Goal: Task Accomplishment & Management: Use online tool/utility

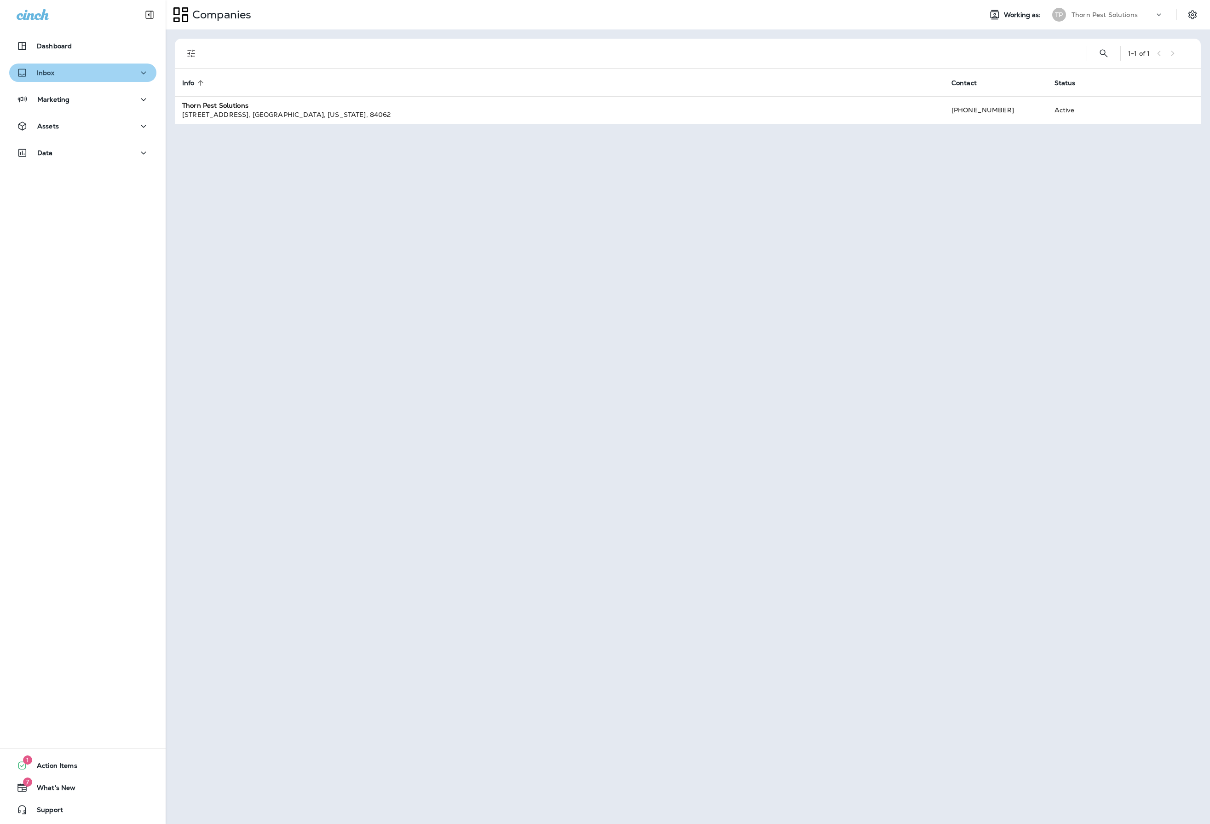
click at [118, 69] on div "Inbox" at bounding box center [83, 73] width 133 height 12
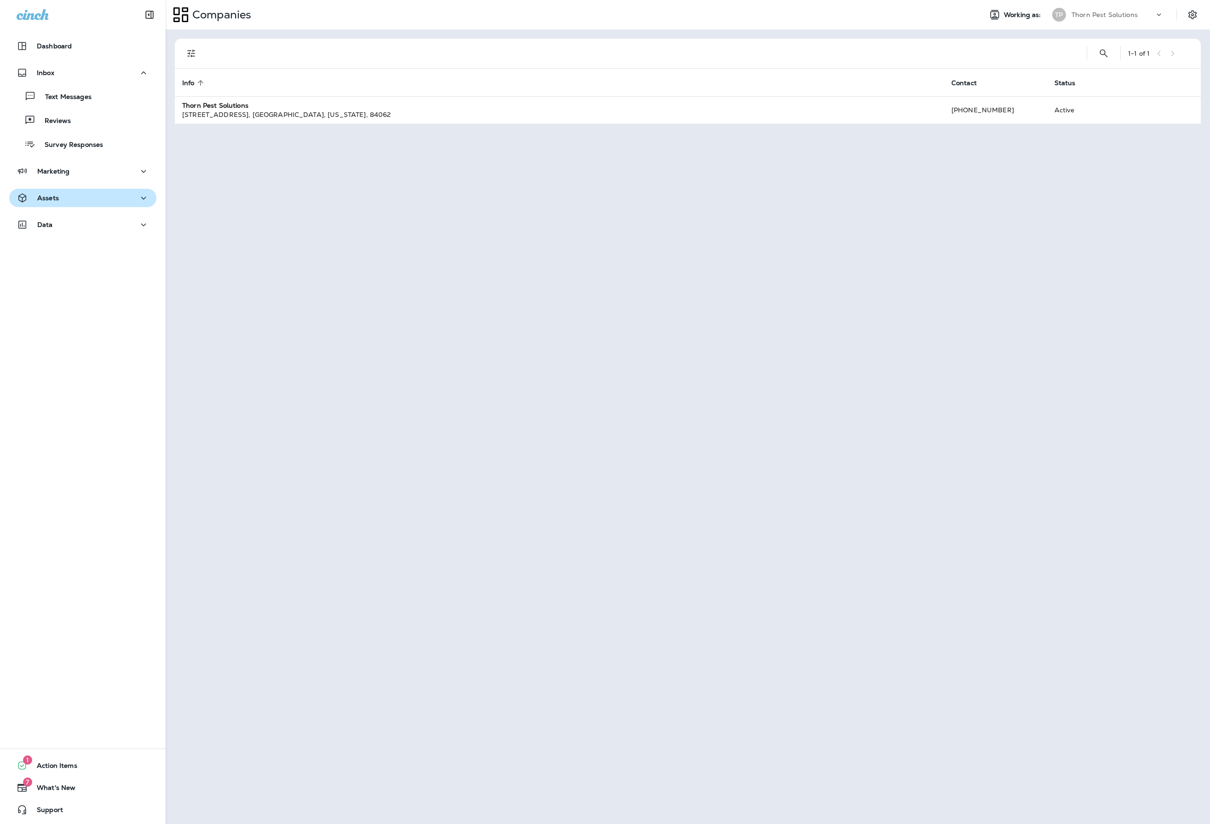
click at [122, 202] on div "Assets" at bounding box center [83, 198] width 133 height 12
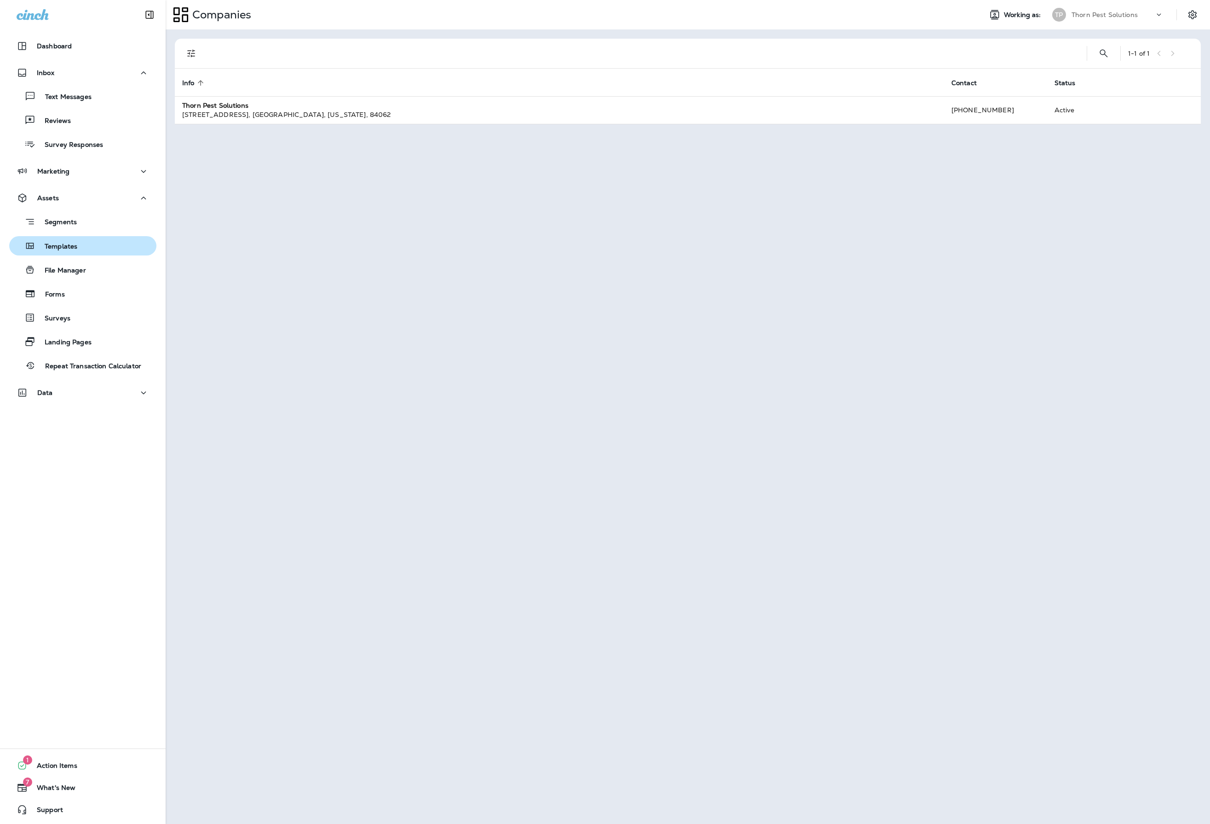
click at [77, 252] on div "Templates" at bounding box center [45, 246] width 64 height 14
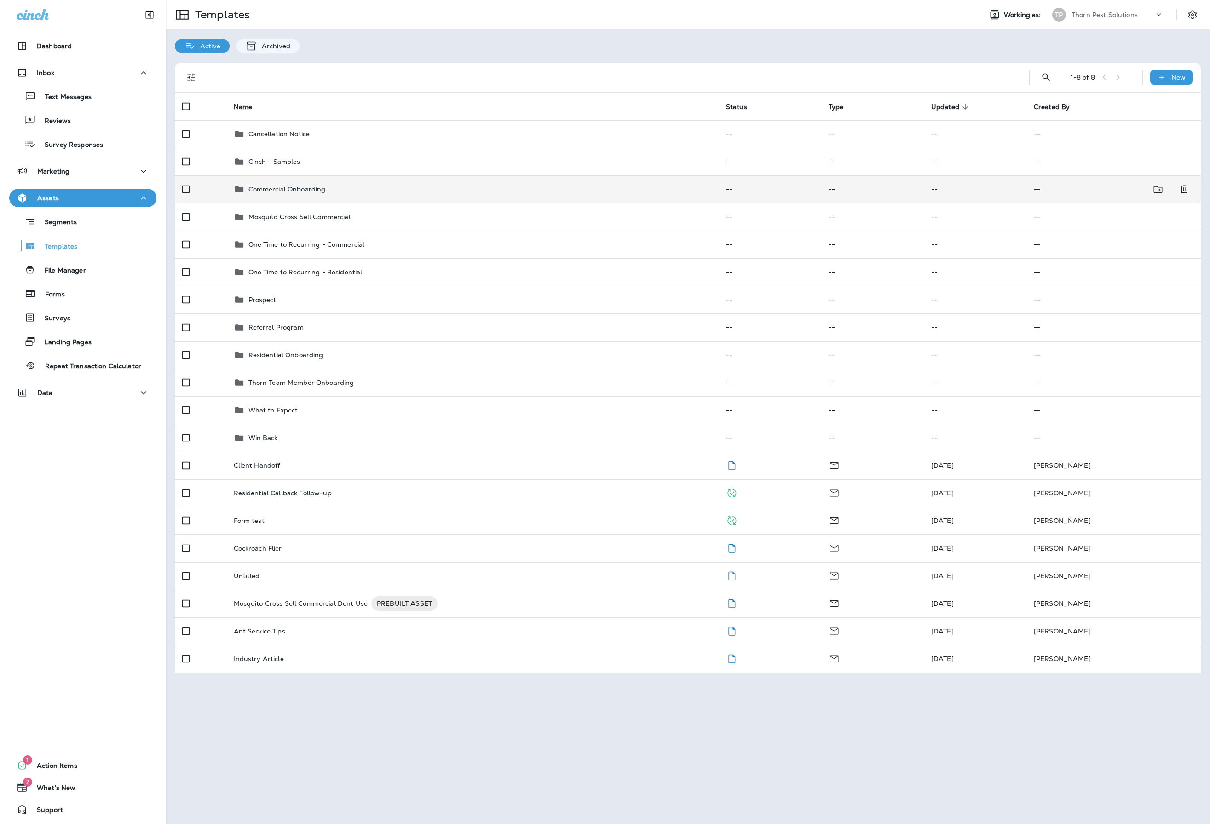
click at [317, 192] on p "Commercial Onboarding" at bounding box center [287, 188] width 77 height 7
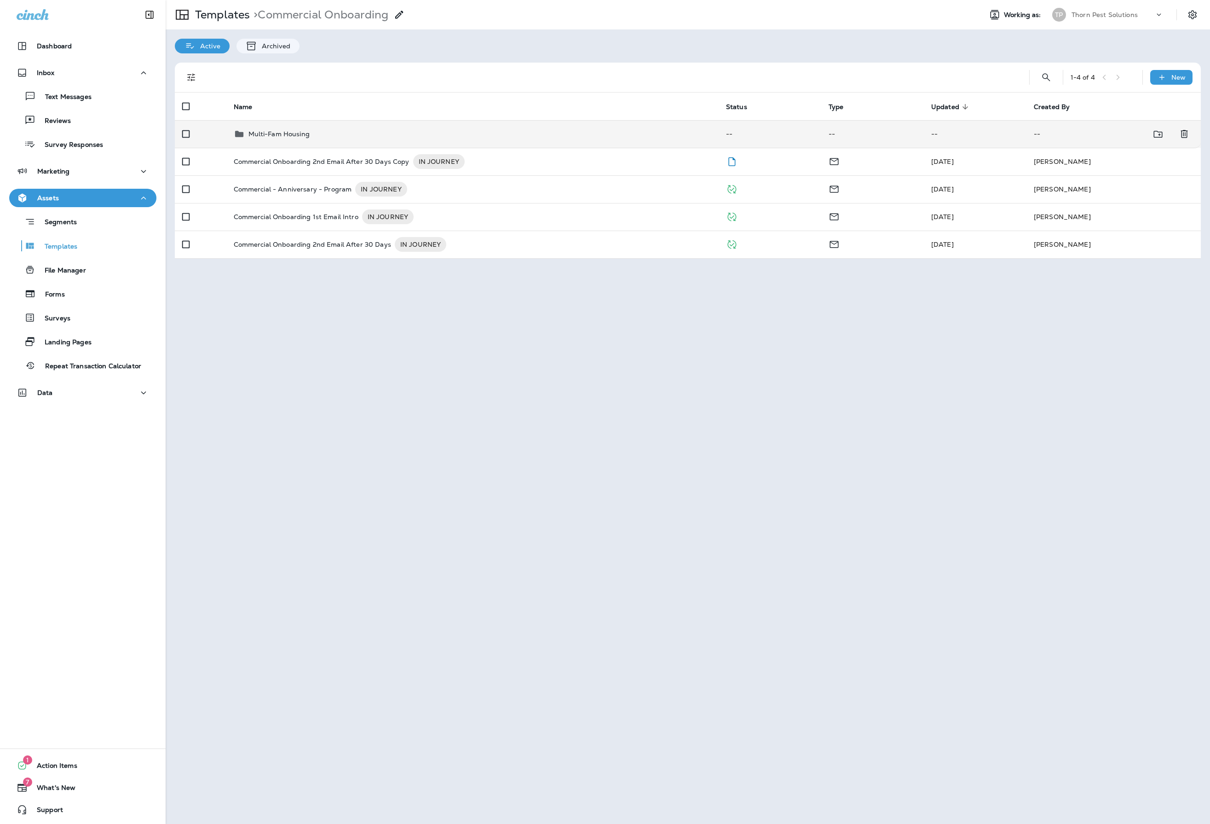
click at [297, 138] on p "Multi-Fam Housing" at bounding box center [279, 133] width 61 height 7
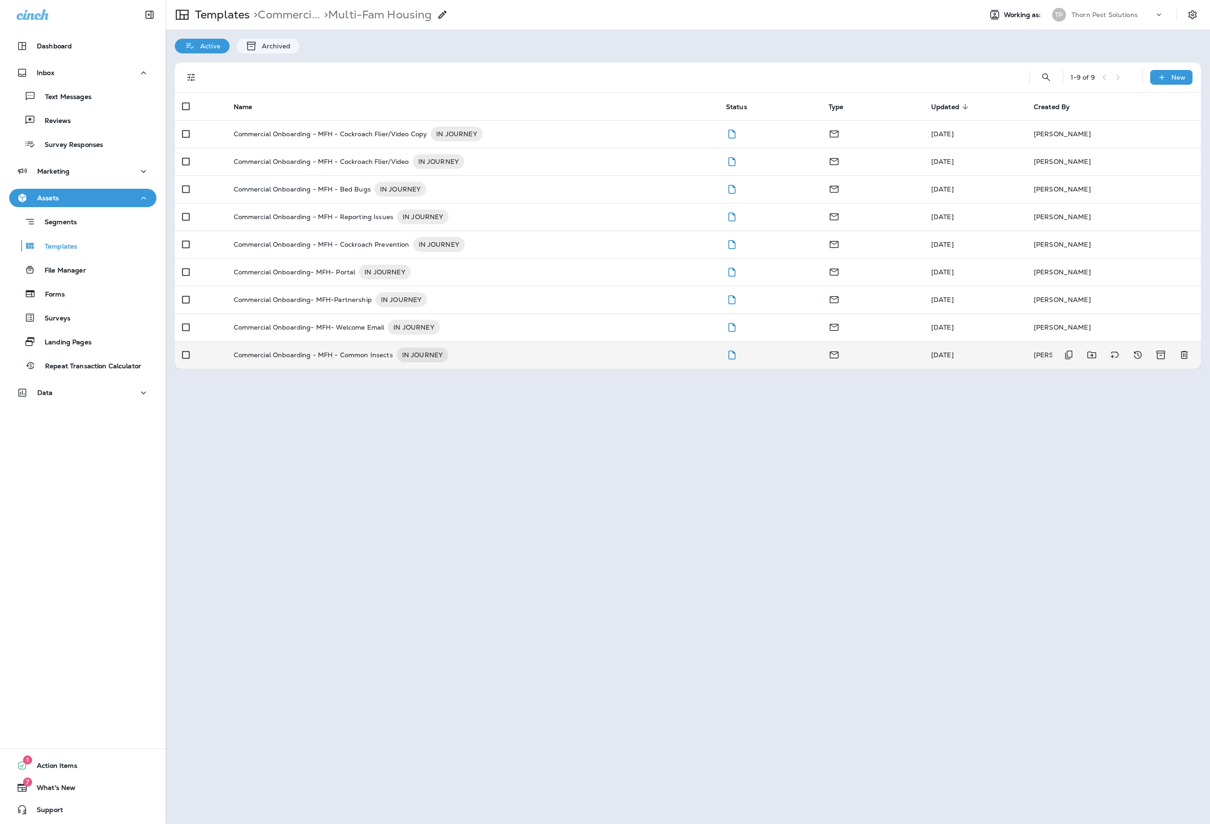
click at [530, 362] on div "Commercial Onboarding - MFH - Common Insects IN JOURNEY" at bounding box center [473, 354] width 478 height 15
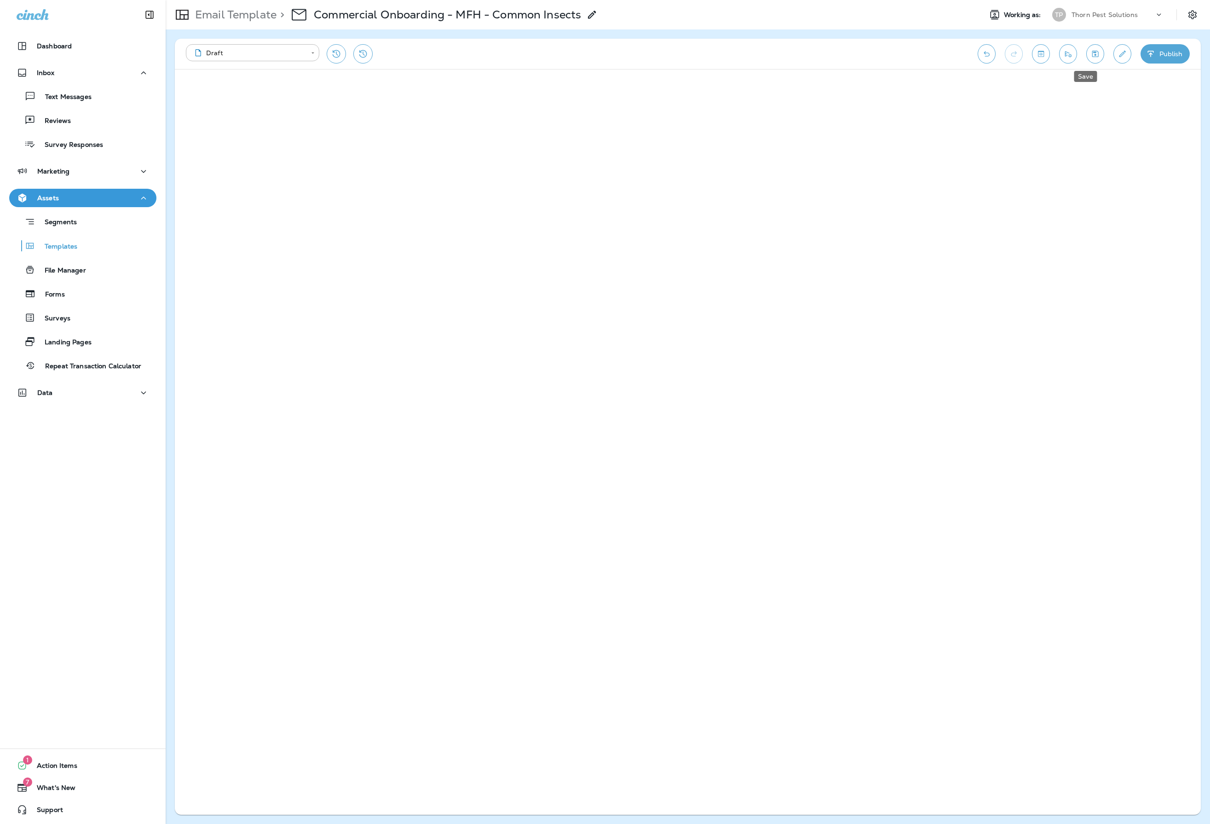
click at [1091, 54] on icon "Save" at bounding box center [1096, 53] width 10 height 9
click at [1087, 49] on button "Save" at bounding box center [1096, 53] width 18 height 19
click at [1091, 52] on icon "Save" at bounding box center [1096, 53] width 10 height 9
click at [1094, 55] on button "Save" at bounding box center [1096, 53] width 18 height 19
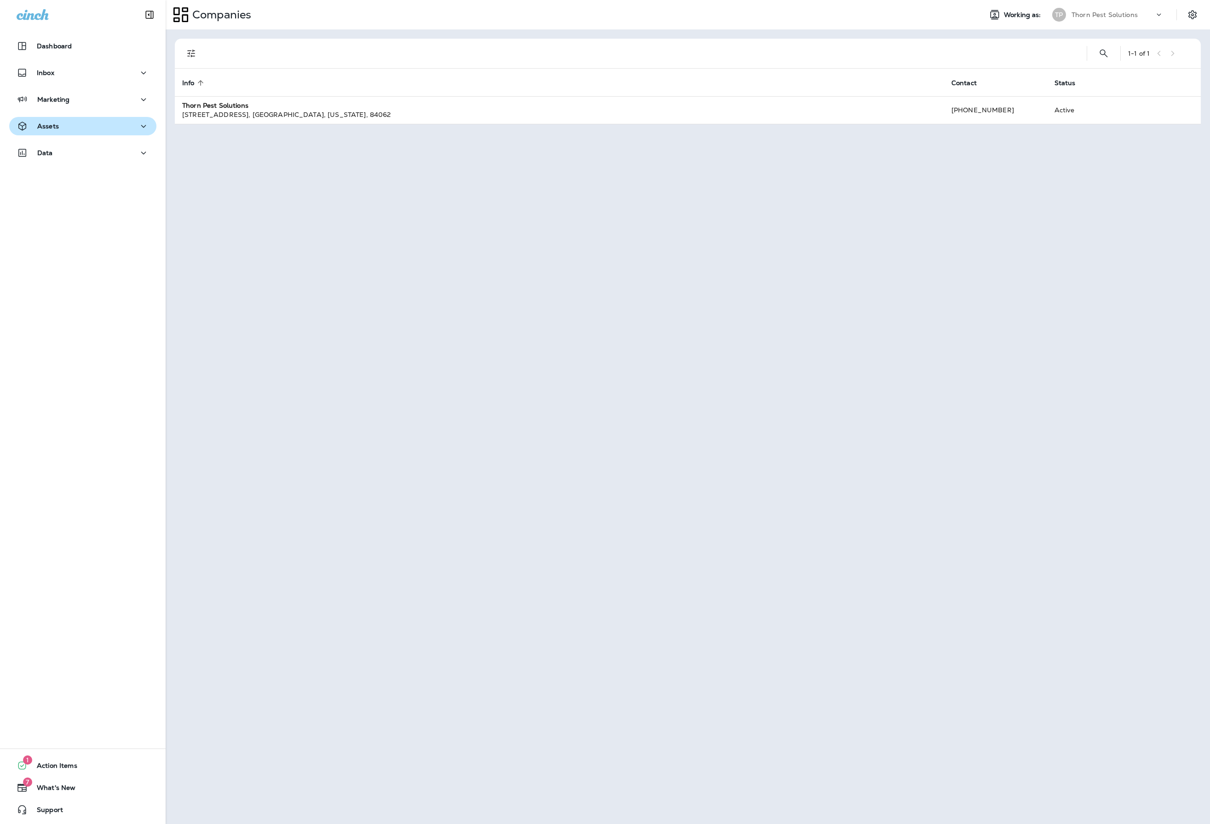
click at [124, 117] on button "Assets" at bounding box center [82, 126] width 147 height 18
click at [77, 156] on div "Segments" at bounding box center [45, 150] width 64 height 14
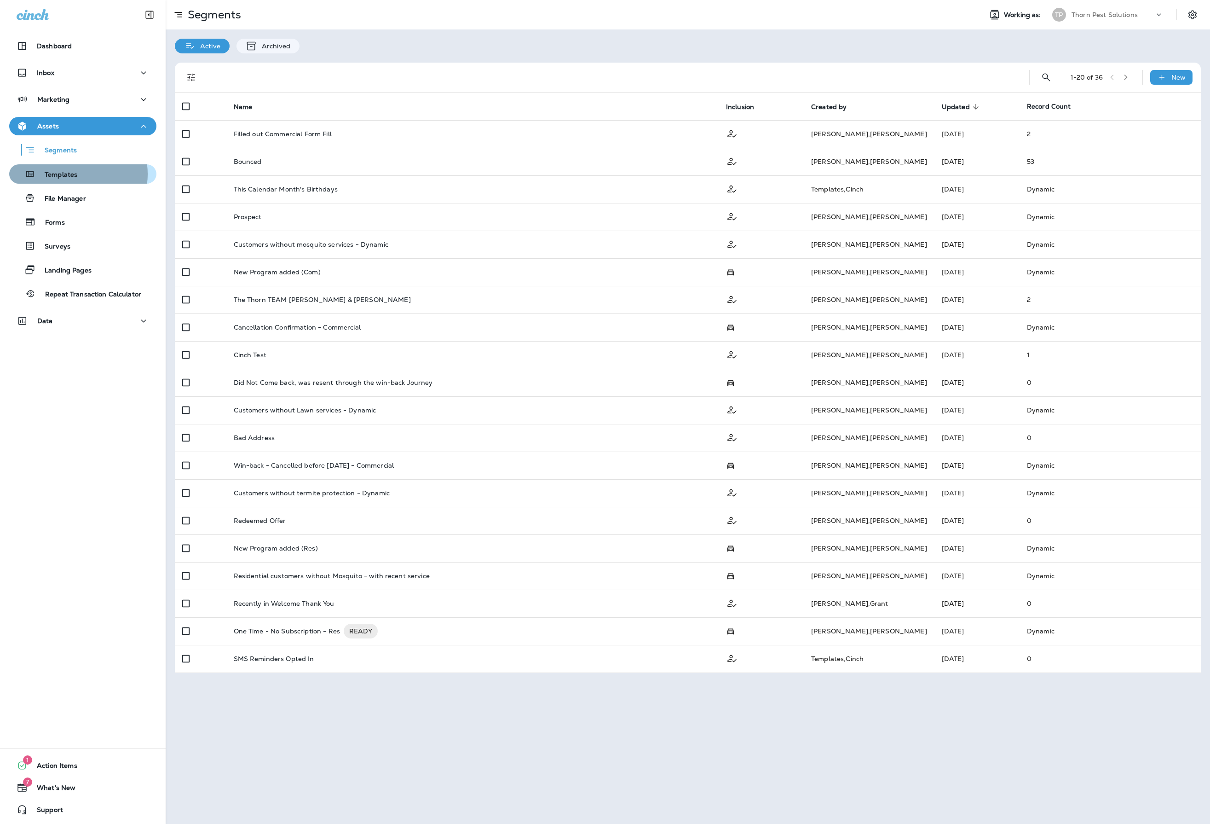
click at [76, 174] on p "Templates" at bounding box center [56, 175] width 42 height 9
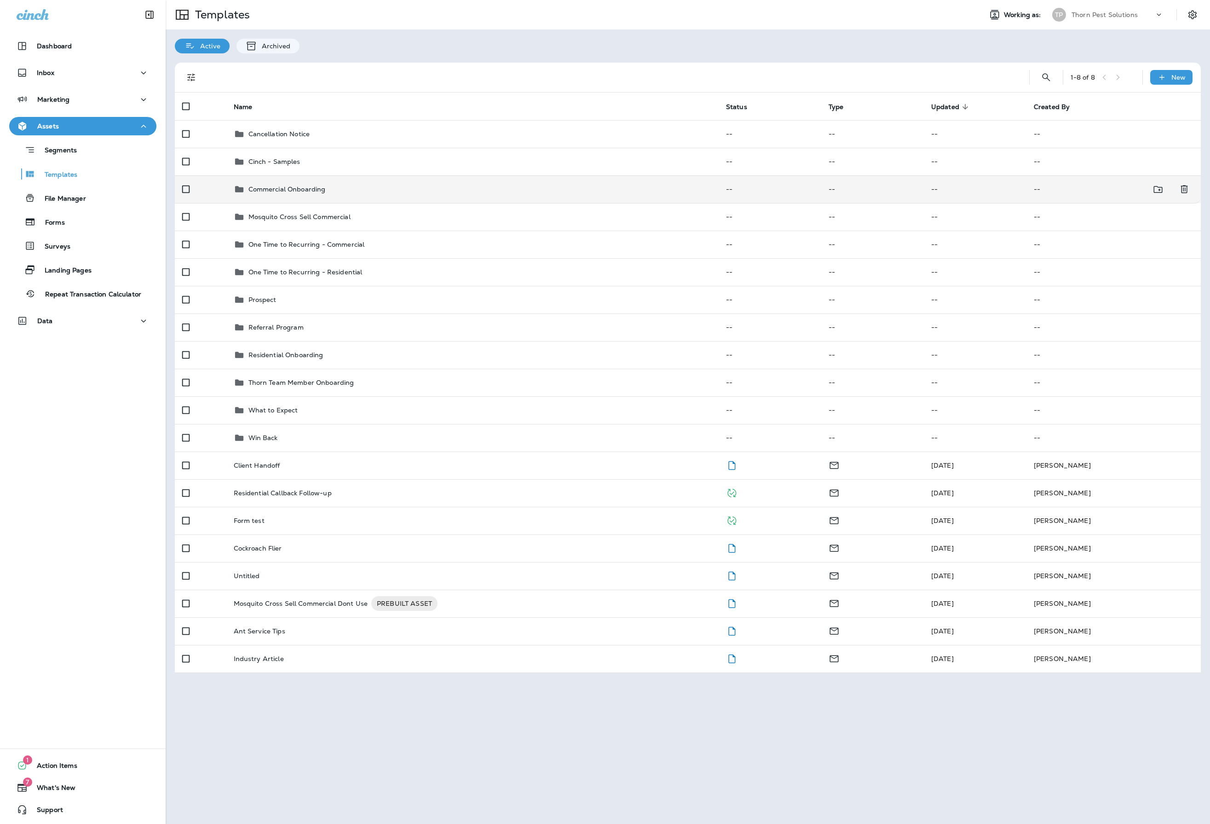
click at [357, 202] on td "Commercial Onboarding" at bounding box center [472, 189] width 492 height 28
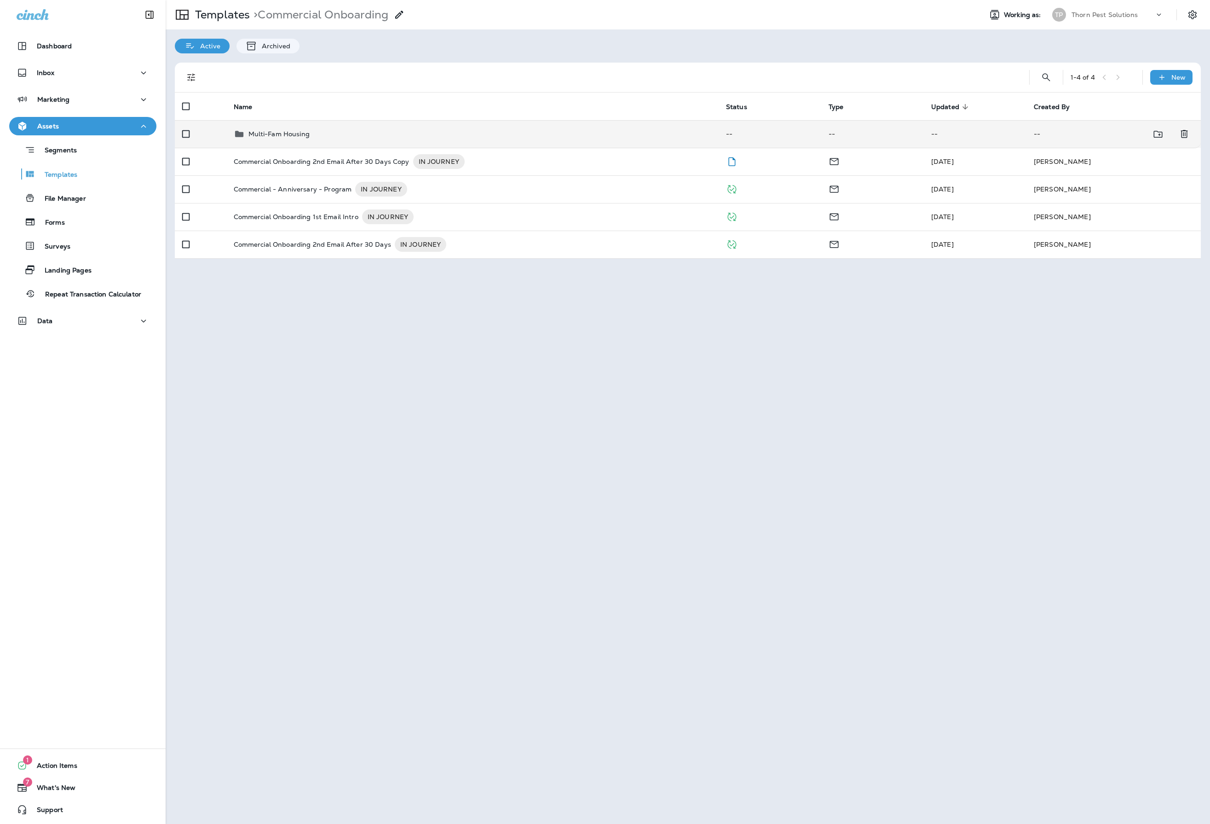
click at [335, 135] on div "Multi-Fam Housing" at bounding box center [473, 133] width 478 height 11
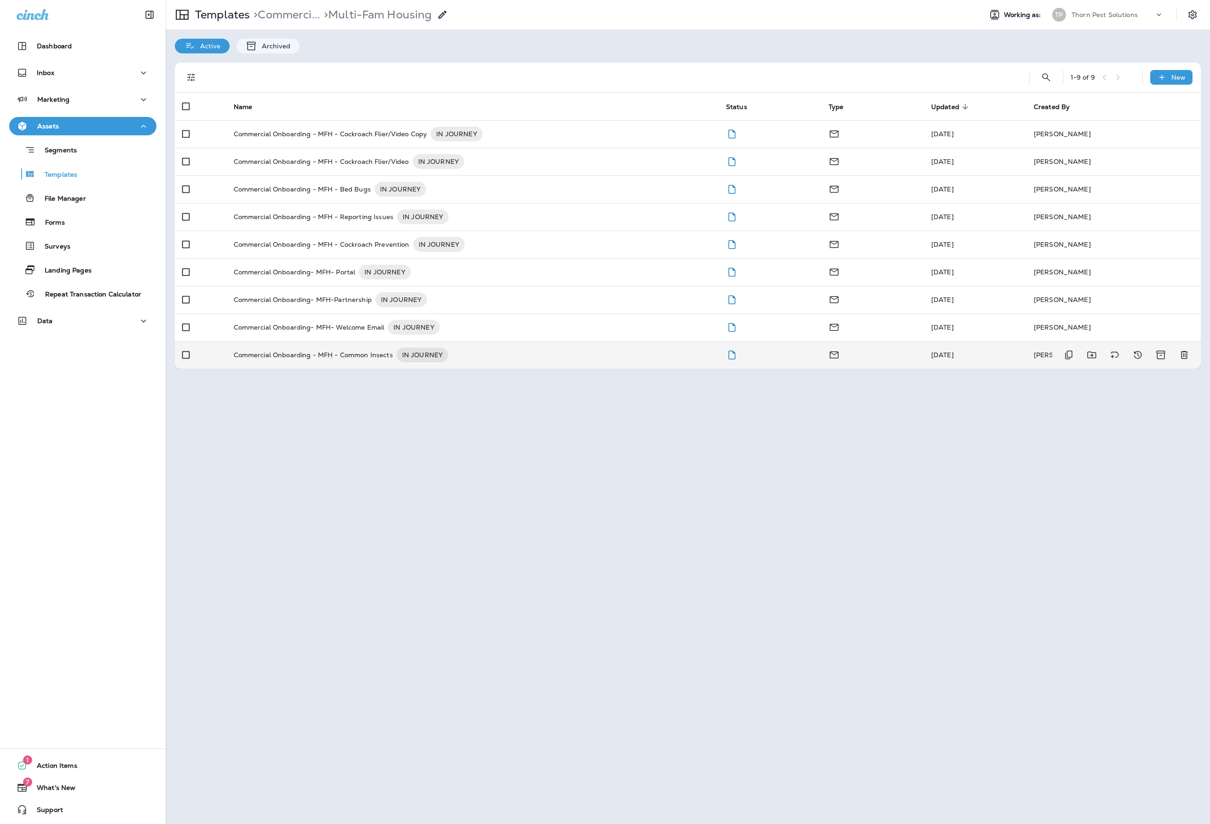
click at [535, 362] on div "Commercial Onboarding - MFH - Common Insects IN JOURNEY" at bounding box center [473, 354] width 478 height 15
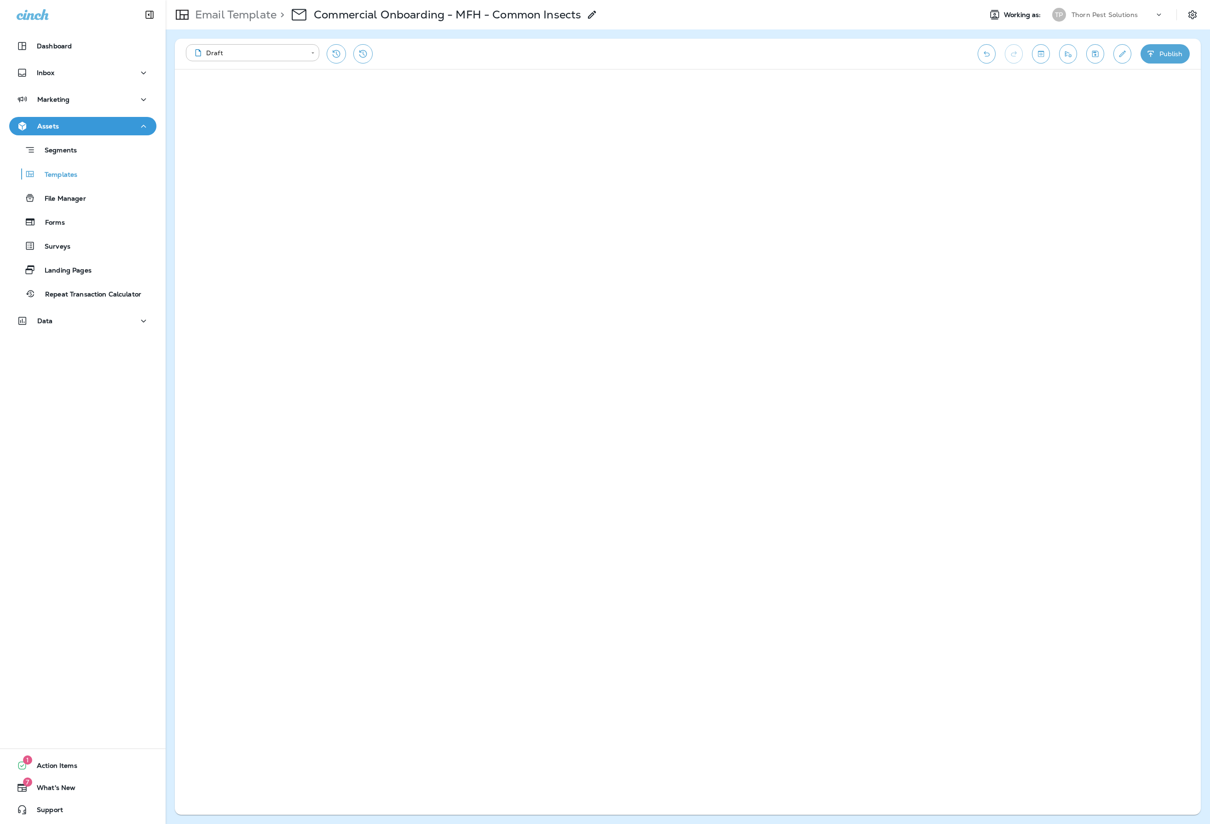
click at [1092, 52] on icon "Save" at bounding box center [1095, 54] width 6 height 6
